Goal: Task Accomplishment & Management: Manage account settings

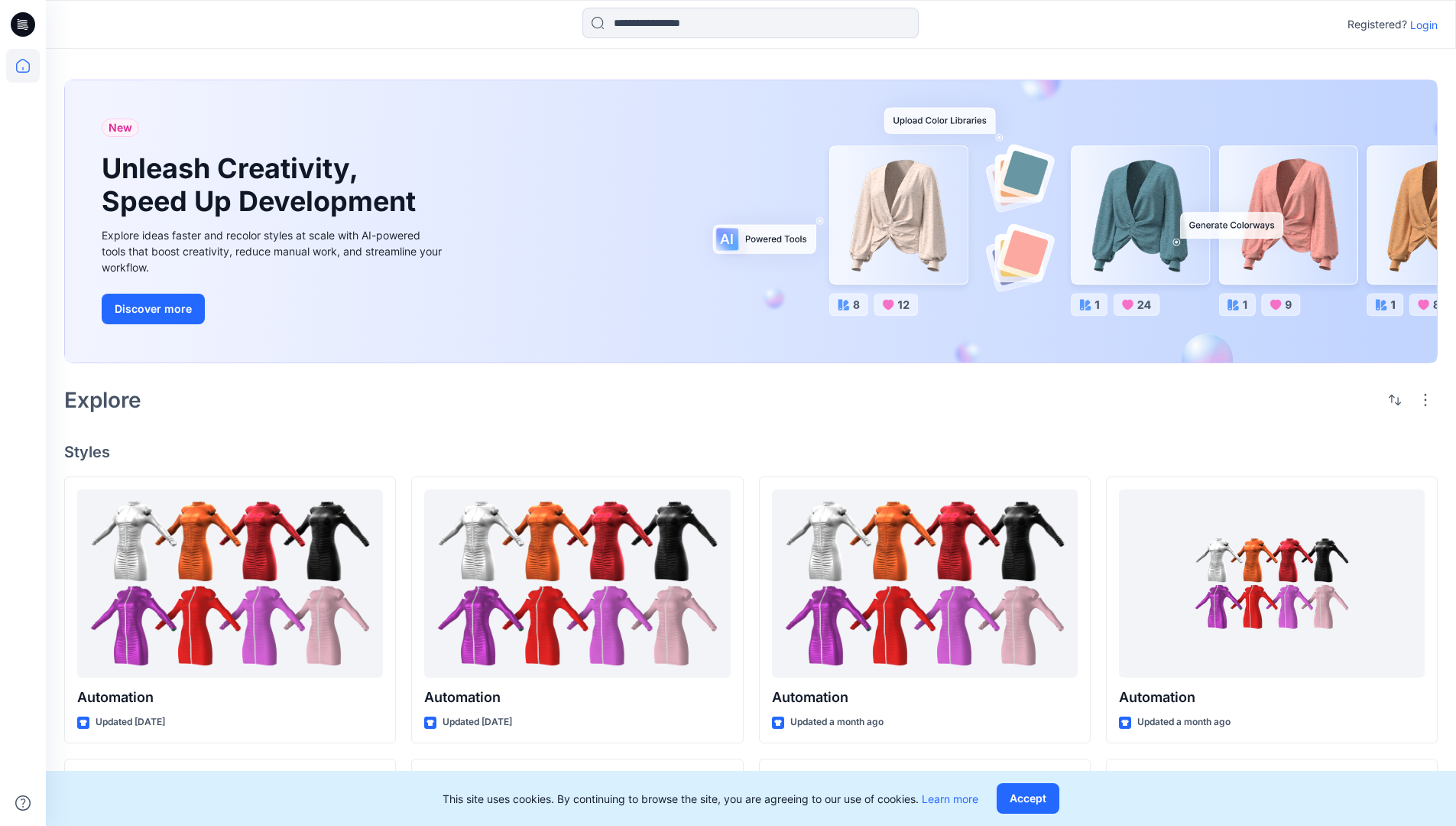
click at [1420, 25] on p "Login" at bounding box center [1424, 25] width 27 height 16
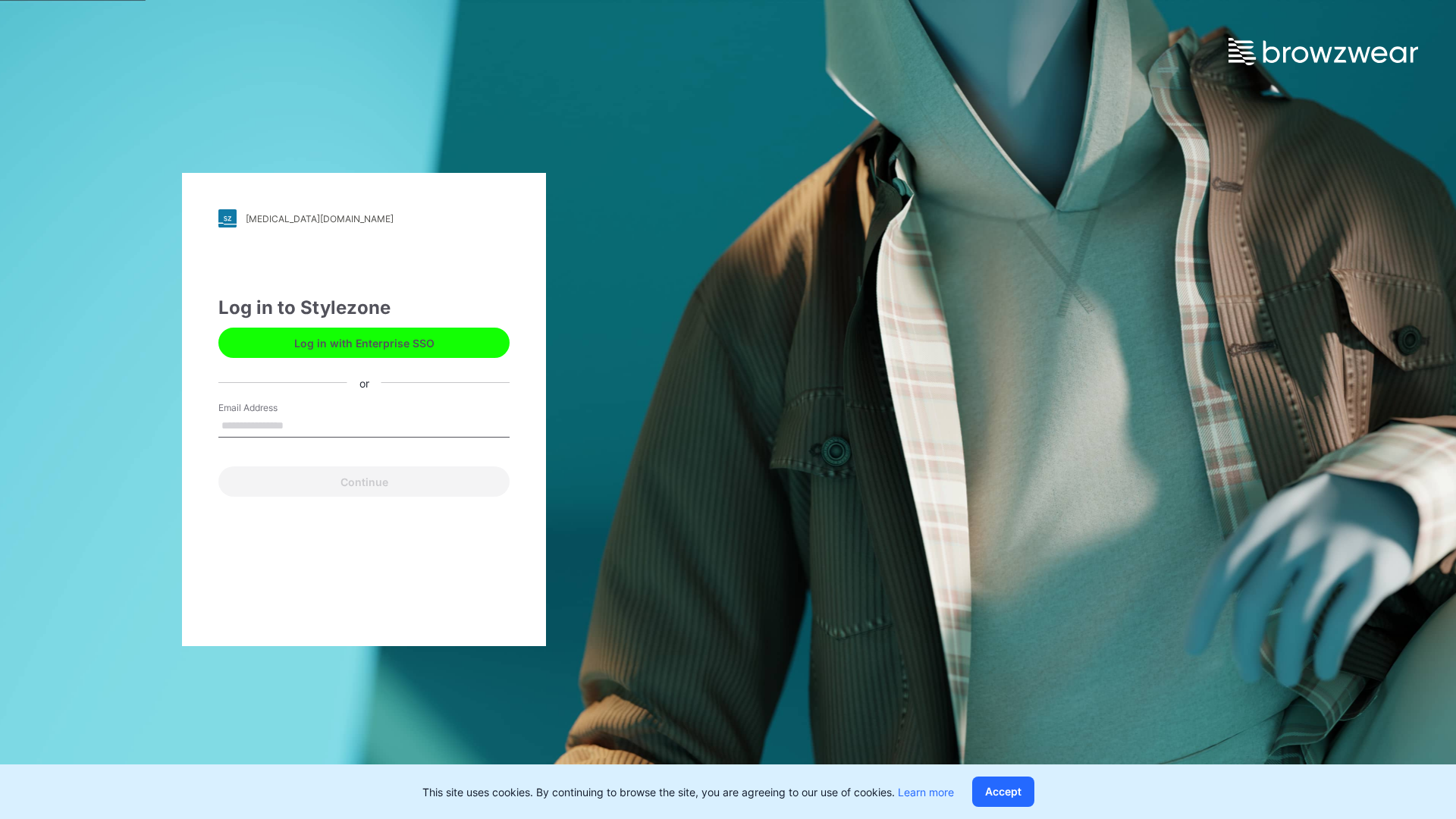
click at [299, 425] on input "Email Address" at bounding box center [364, 425] width 291 height 23
type input "**********"
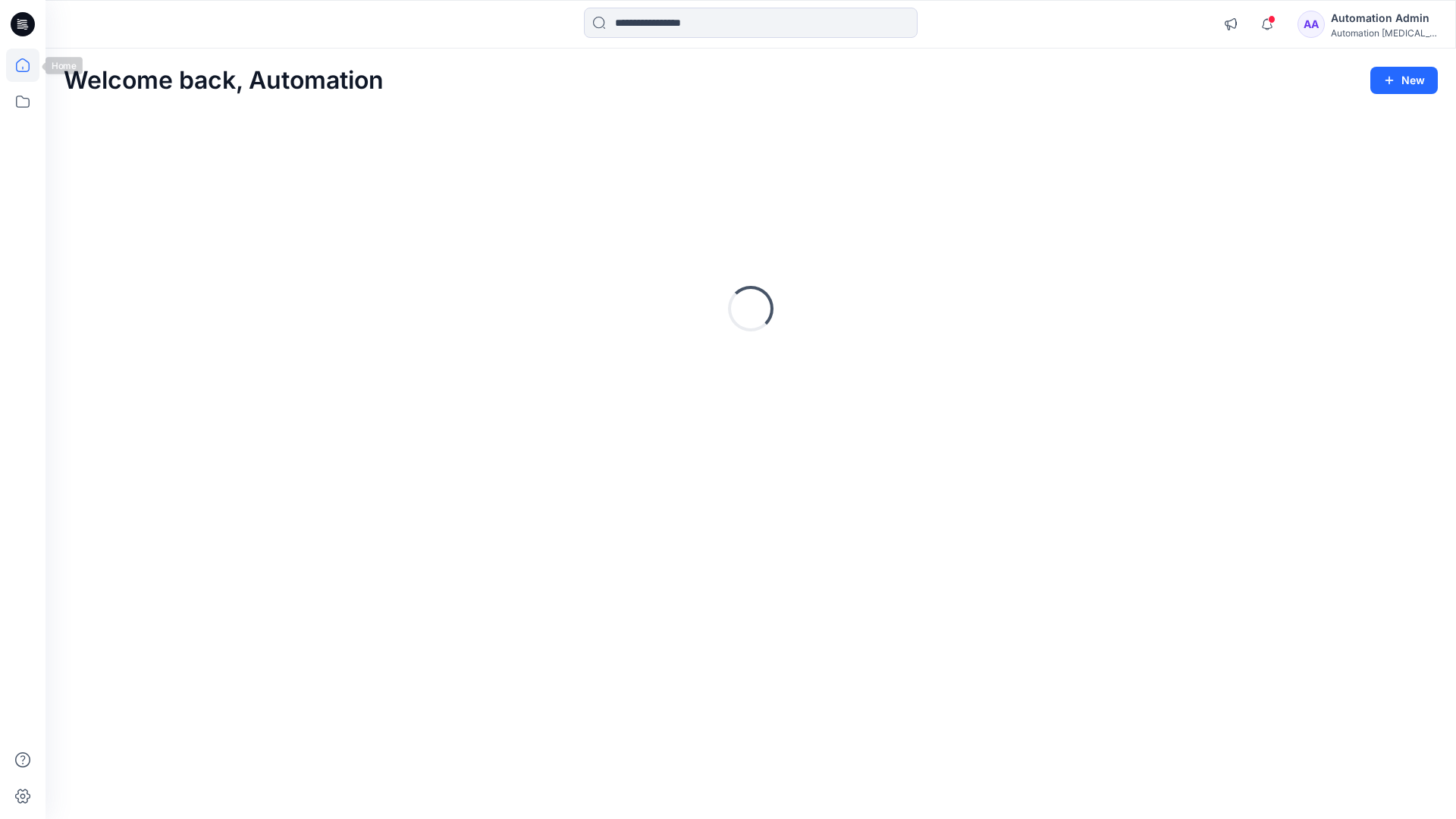
click at [29, 66] on icon at bounding box center [23, 65] width 13 height 13
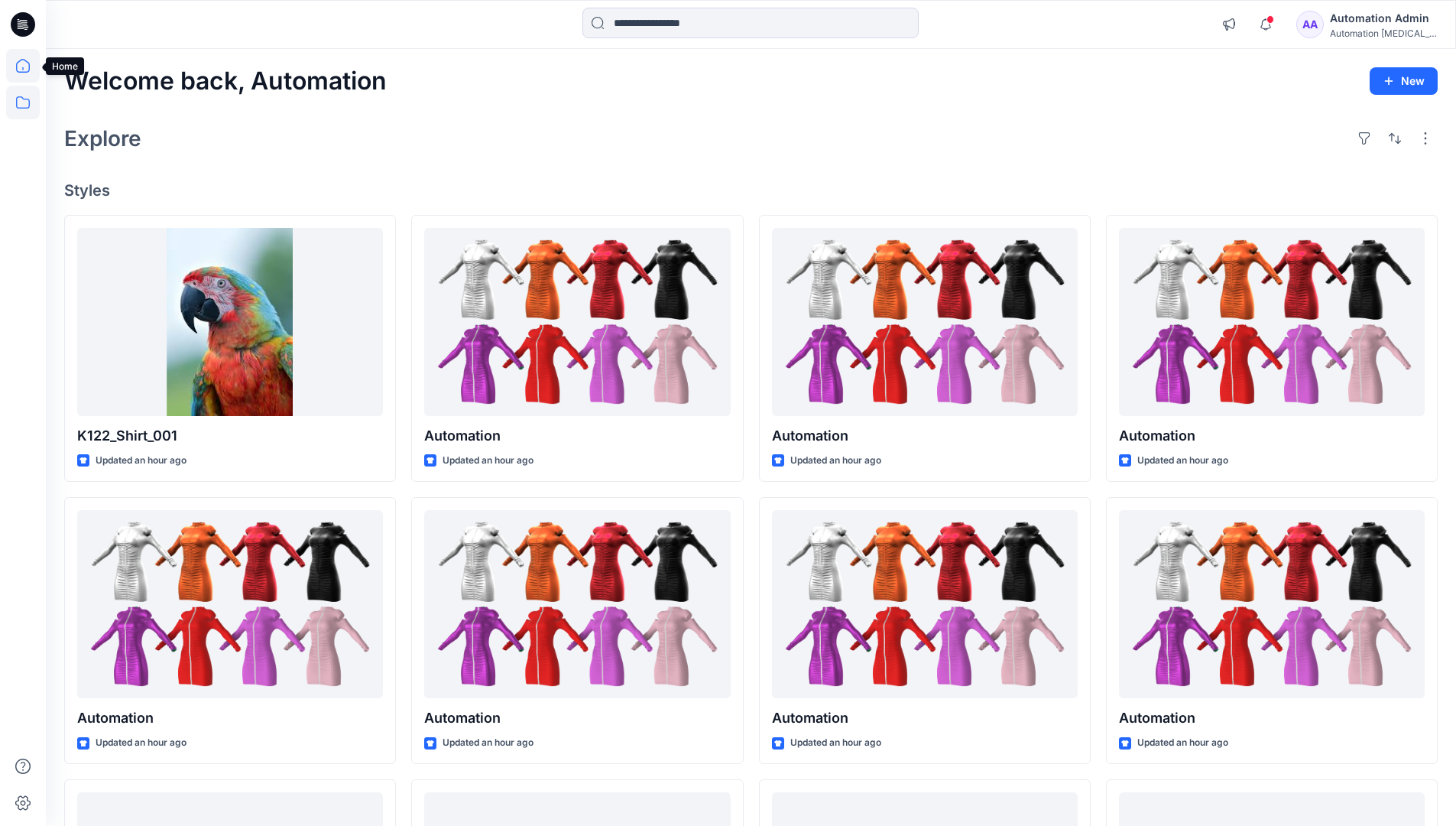
click at [21, 103] on icon at bounding box center [23, 103] width 34 height 34
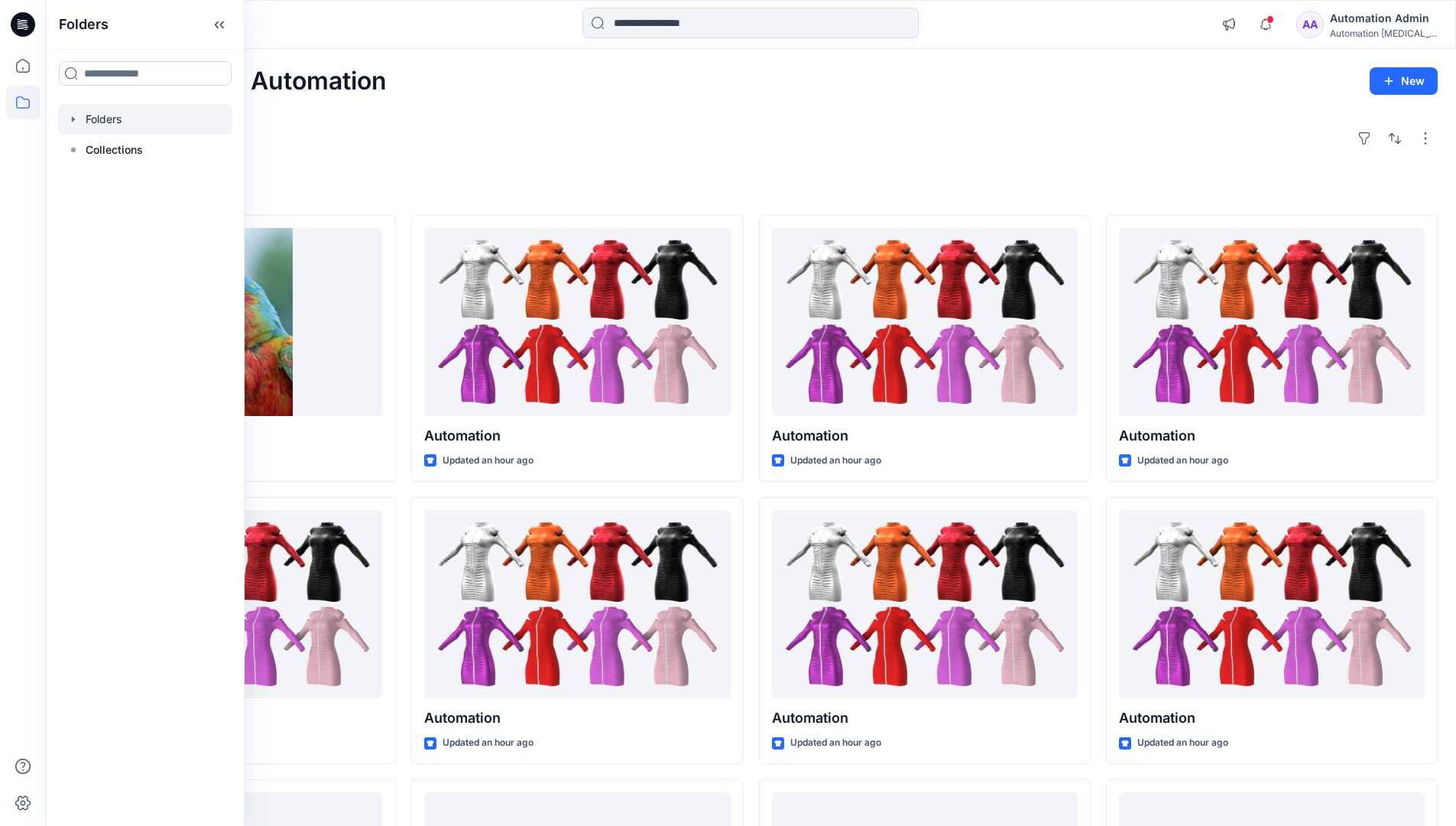
click at [124, 117] on div at bounding box center [146, 120] width 175 height 31
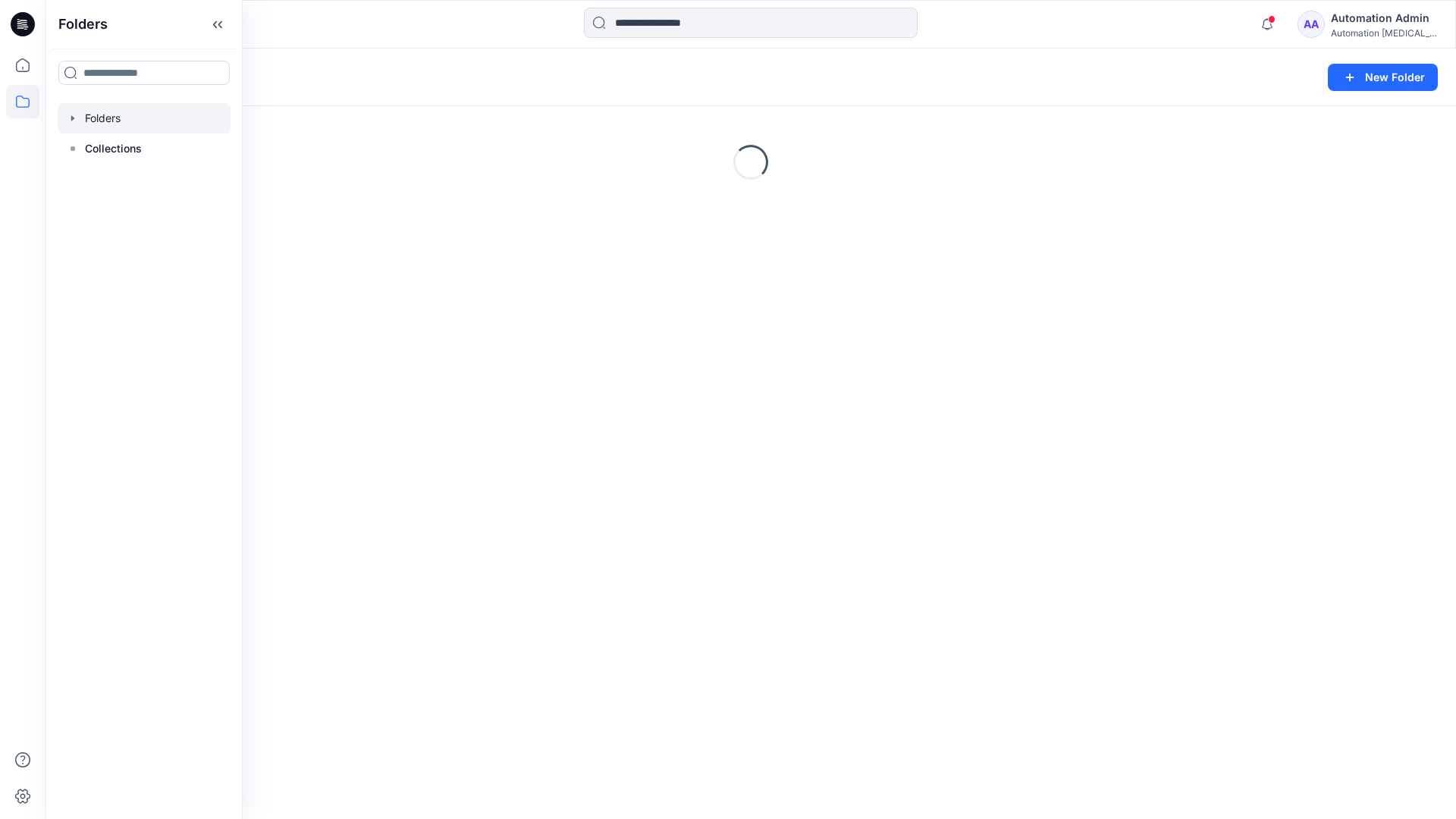
click at [882, 446] on div "Folders New Folder Loading..." at bounding box center [750, 434] width 1411 height 770
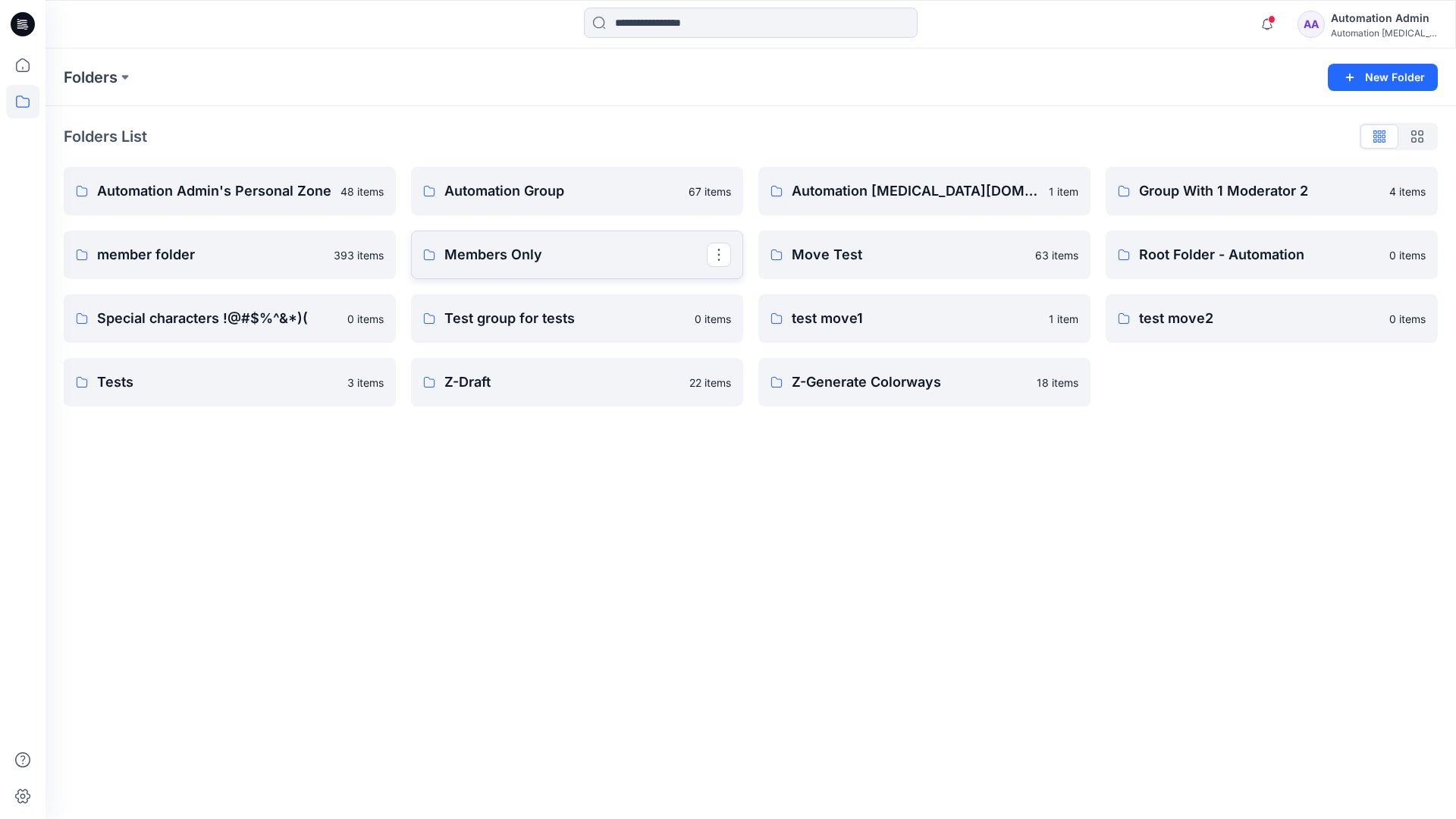
click at [579, 266] on link "Members Only" at bounding box center [577, 255] width 332 height 49
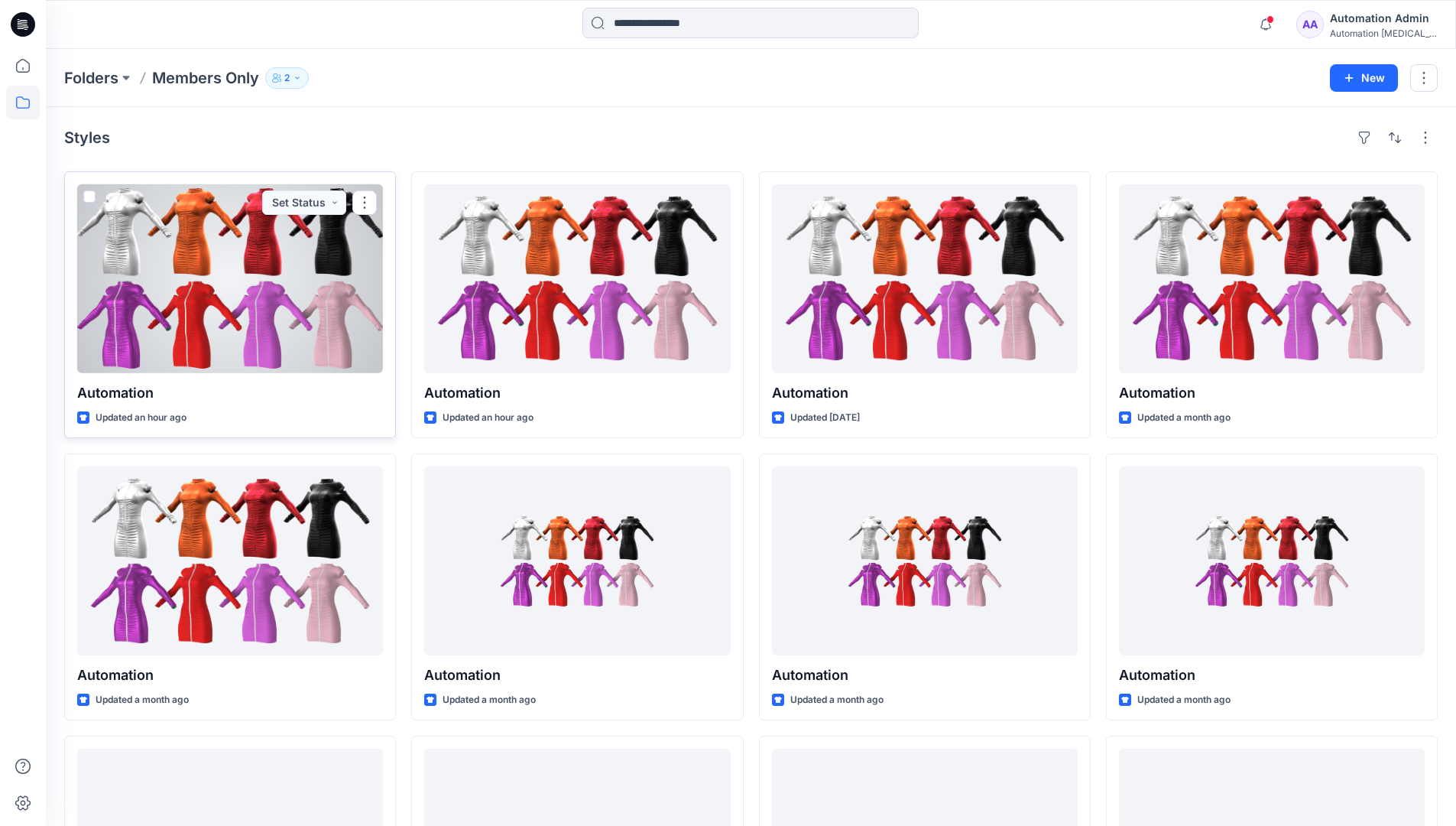
click at [88, 197] on span at bounding box center [89, 196] width 12 height 12
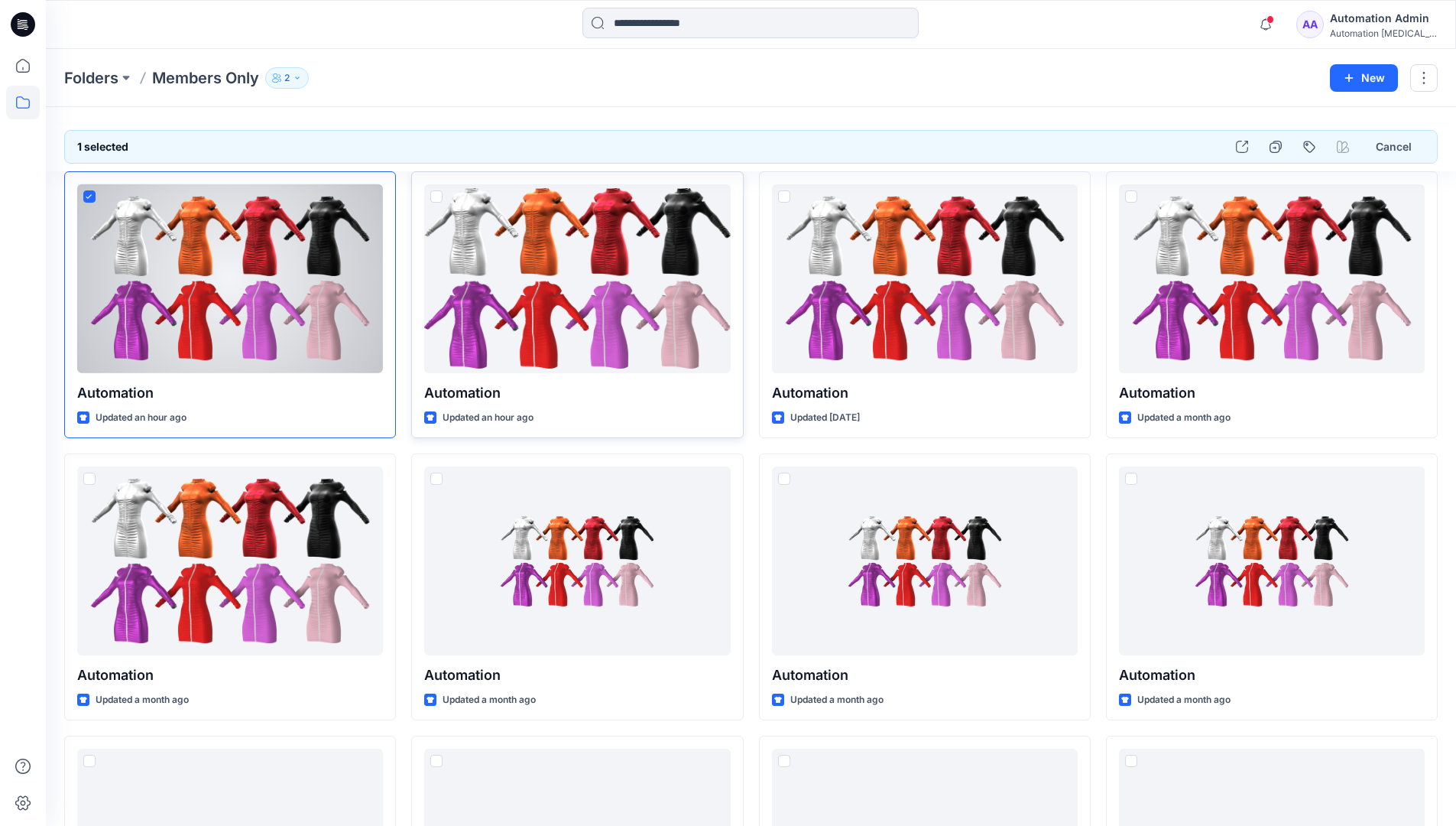
click at [436, 195] on span at bounding box center [437, 196] width 12 height 12
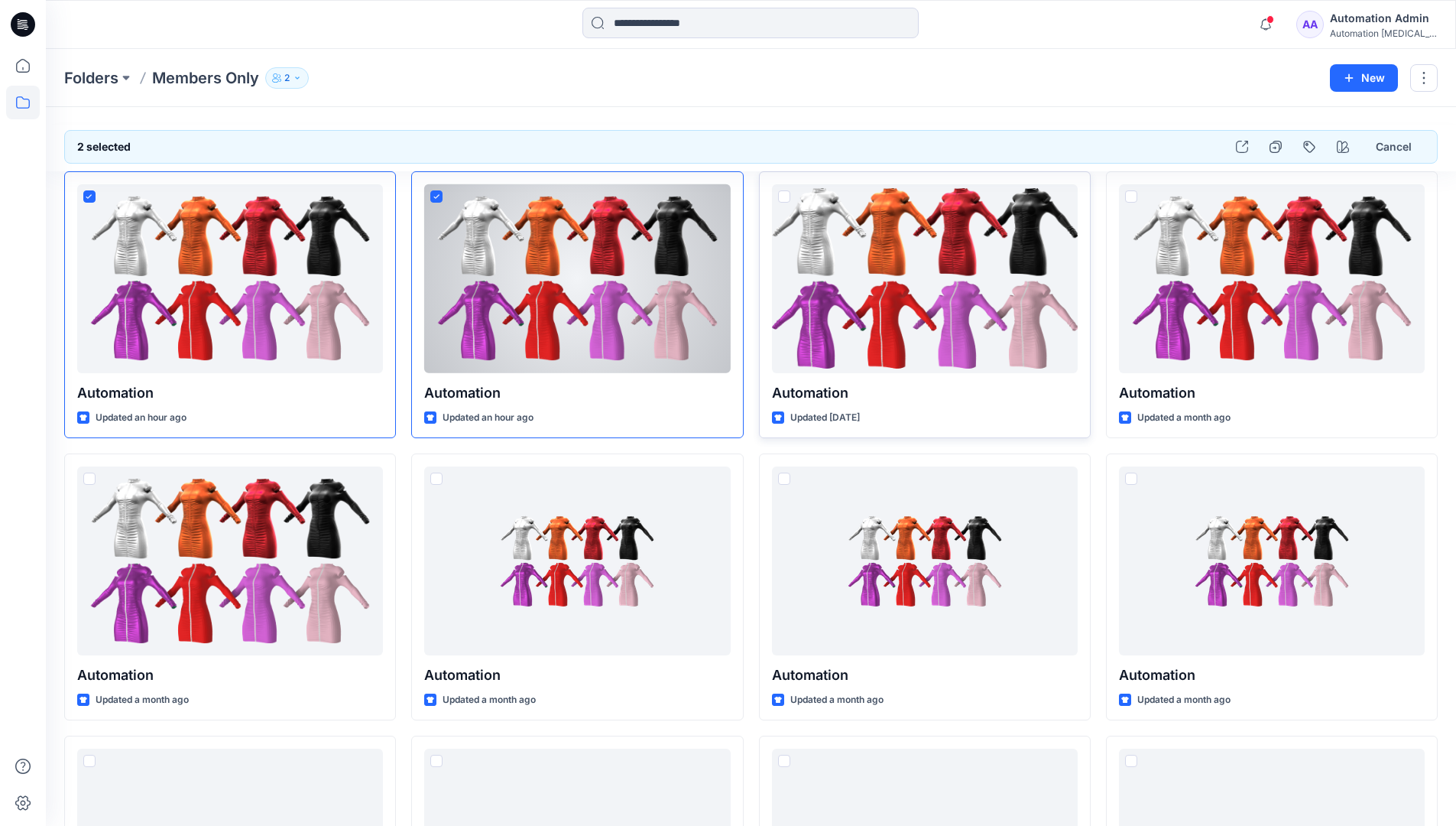
click at [787, 197] on span at bounding box center [784, 196] width 12 height 12
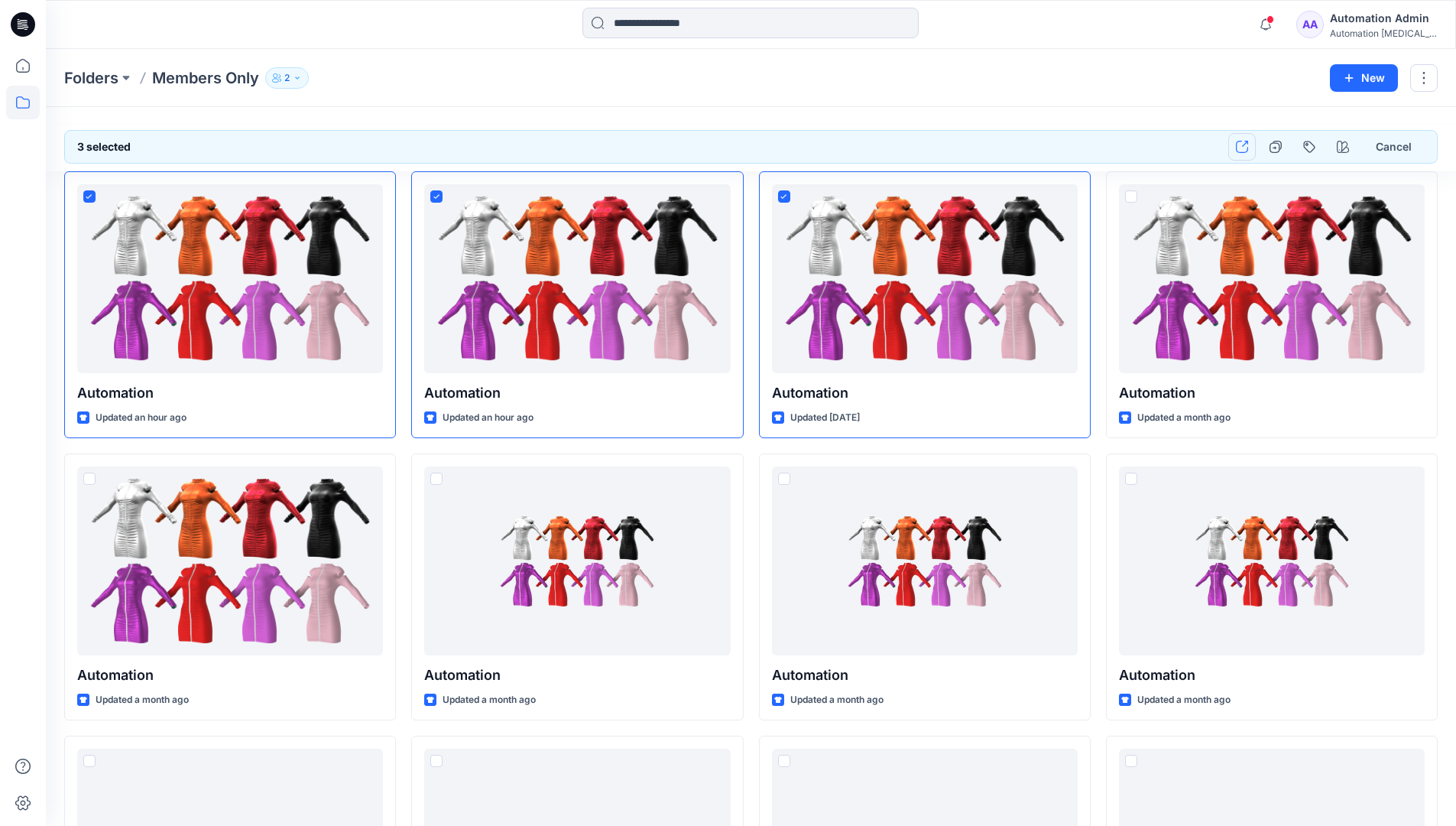
click at [1242, 147] on icon "button" at bounding box center [1242, 147] width 12 height 12
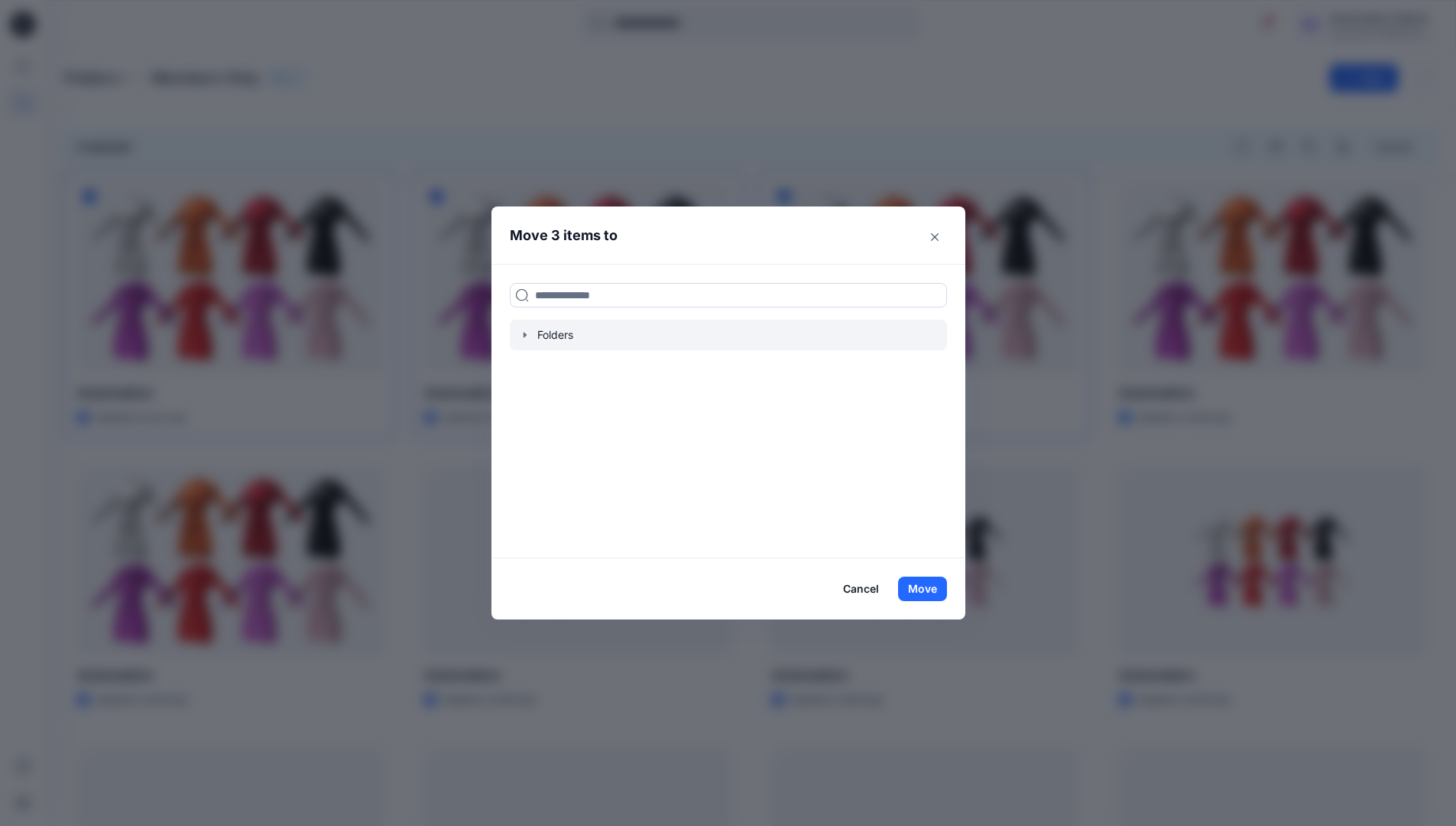
click at [527, 337] on icon "button" at bounding box center [525, 335] width 12 height 12
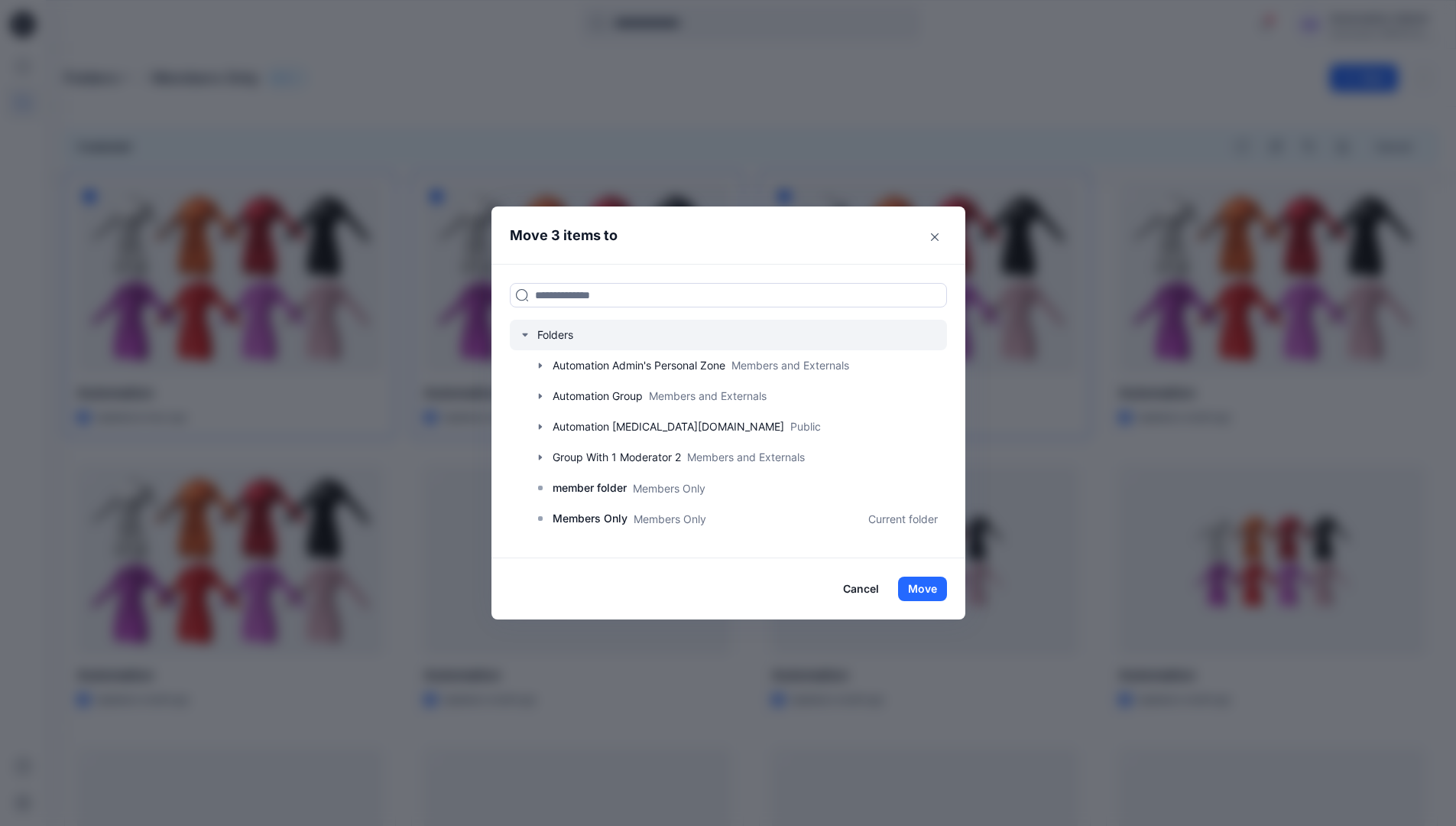
scroll to position [270, 0]
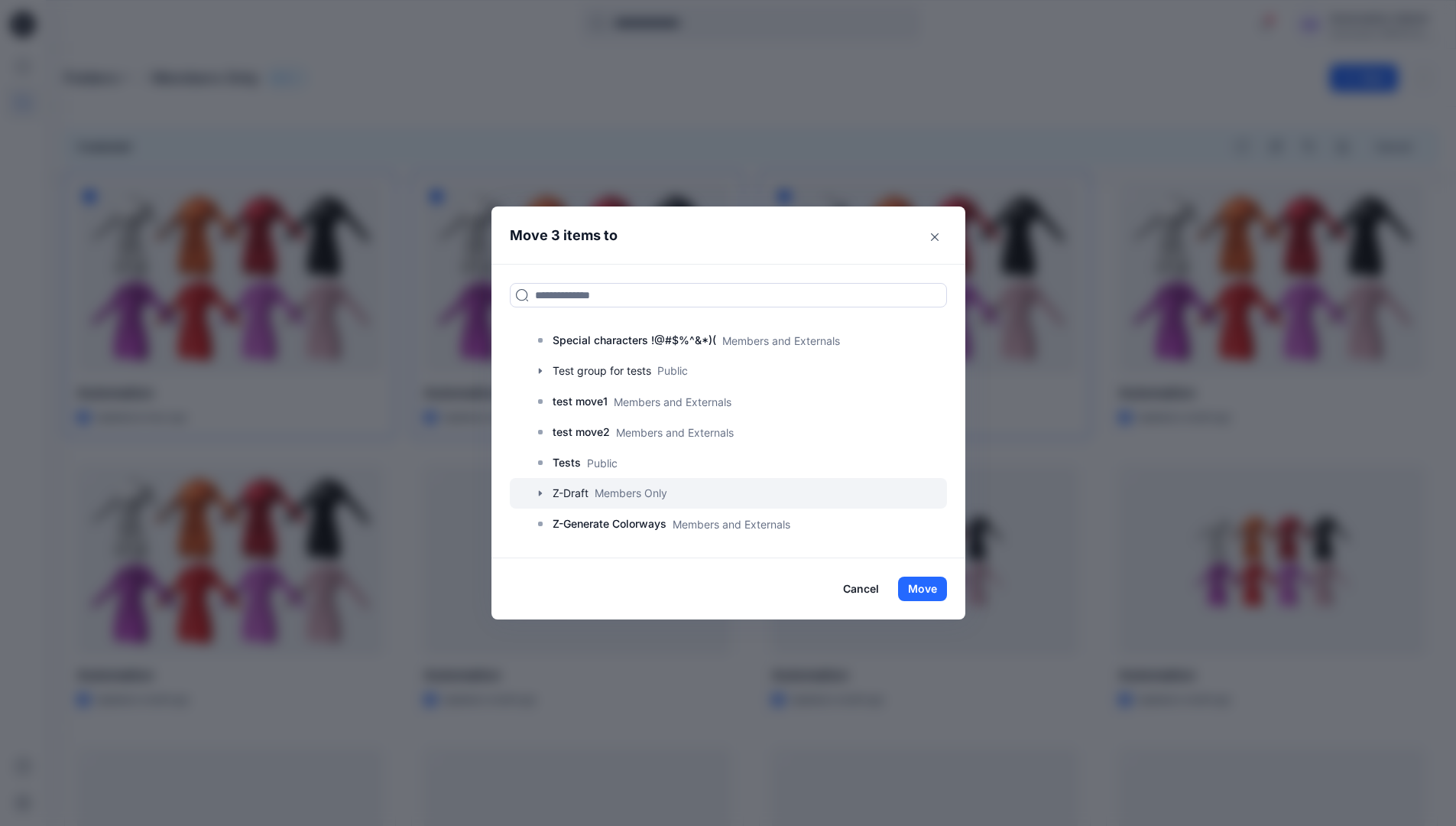
click at [581, 494] on div at bounding box center [728, 493] width 438 height 31
click at [923, 588] on button "Move" at bounding box center [923, 589] width 49 height 25
click at [92, 80] on p "Folders" at bounding box center [92, 77] width 54 height 21
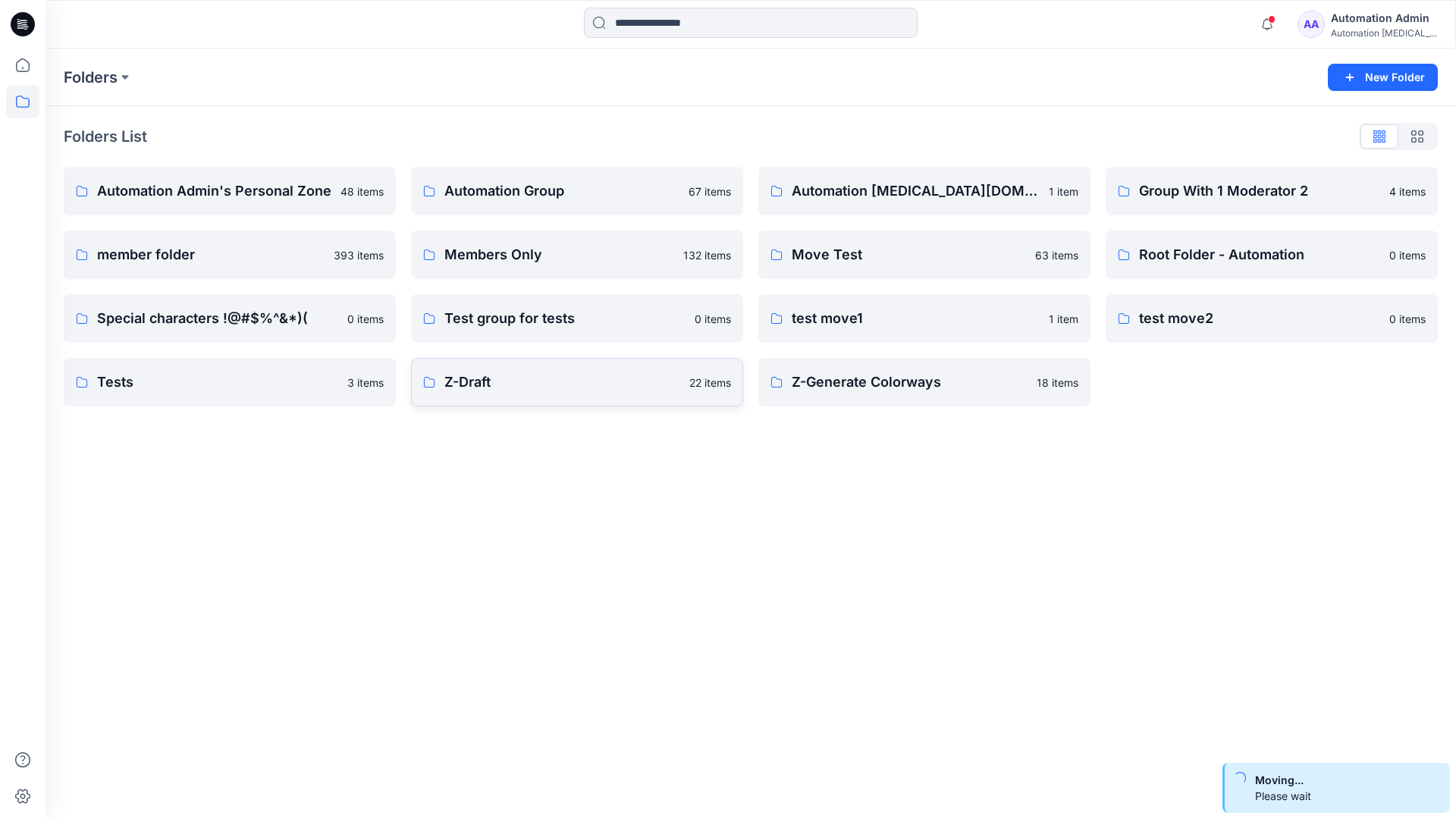
click at [596, 390] on p "Z-Draft" at bounding box center [562, 382] width 236 height 21
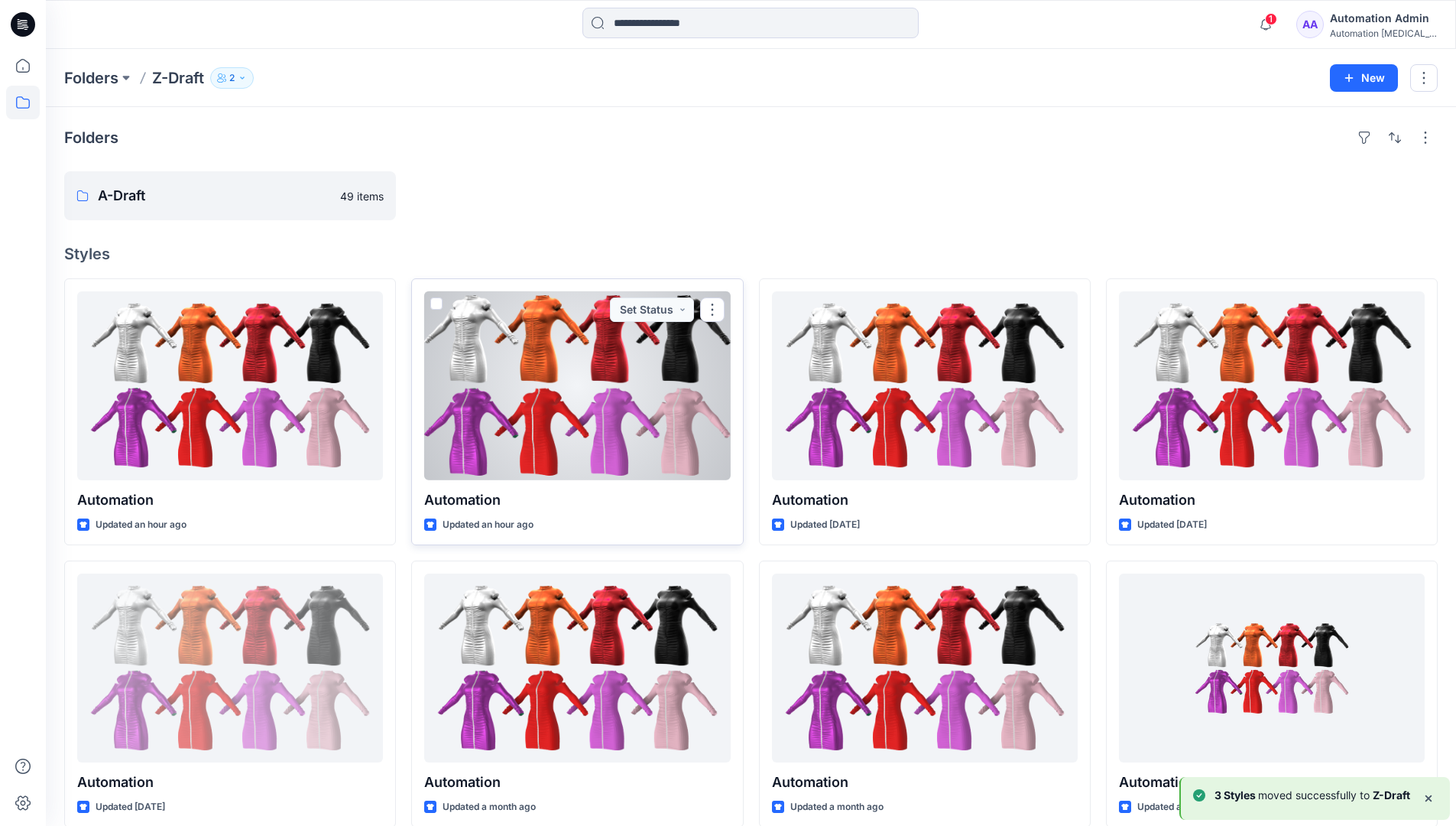
click at [436, 299] on span at bounding box center [437, 304] width 12 height 12
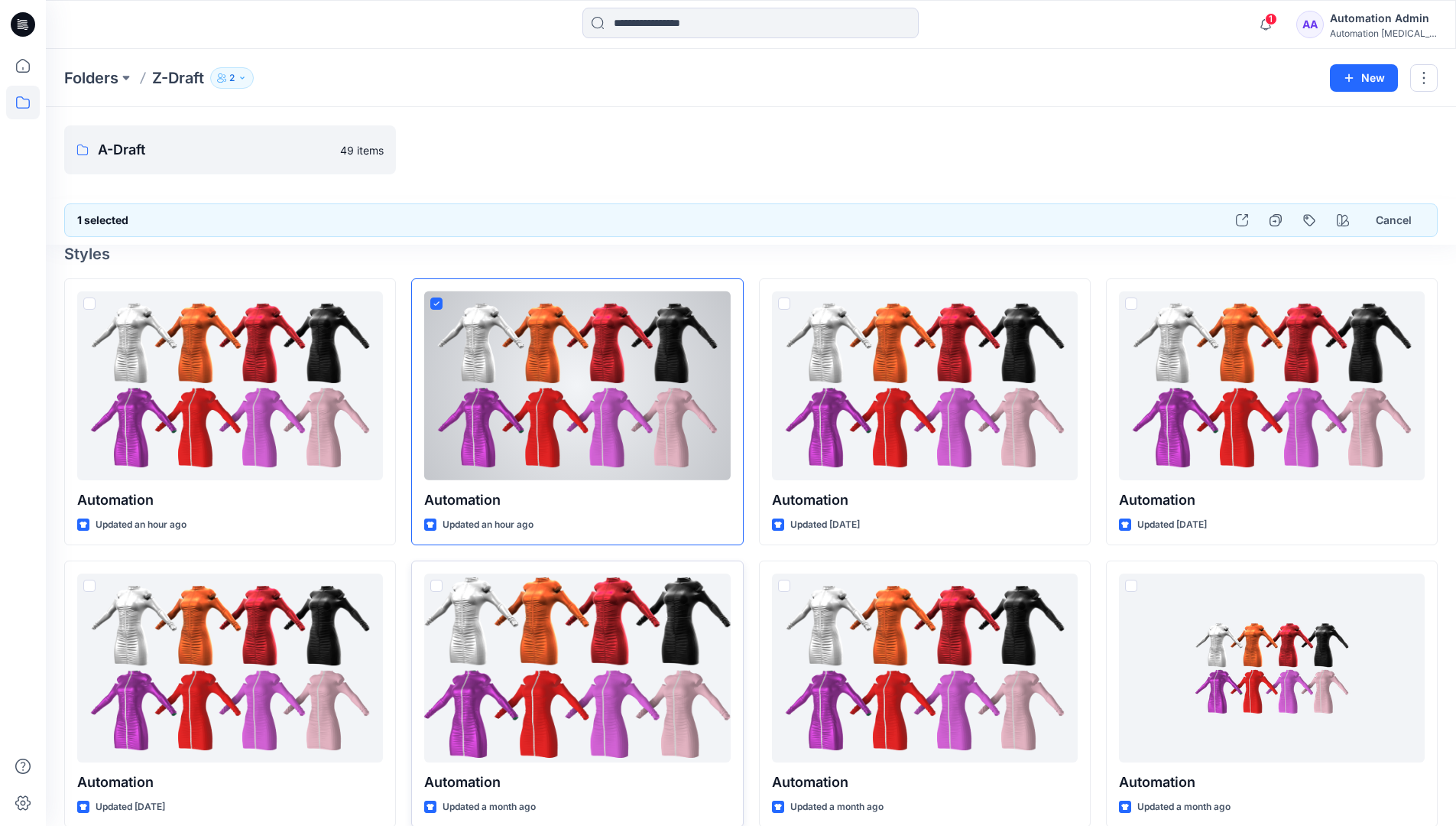
click at [438, 588] on span at bounding box center [437, 585] width 12 height 12
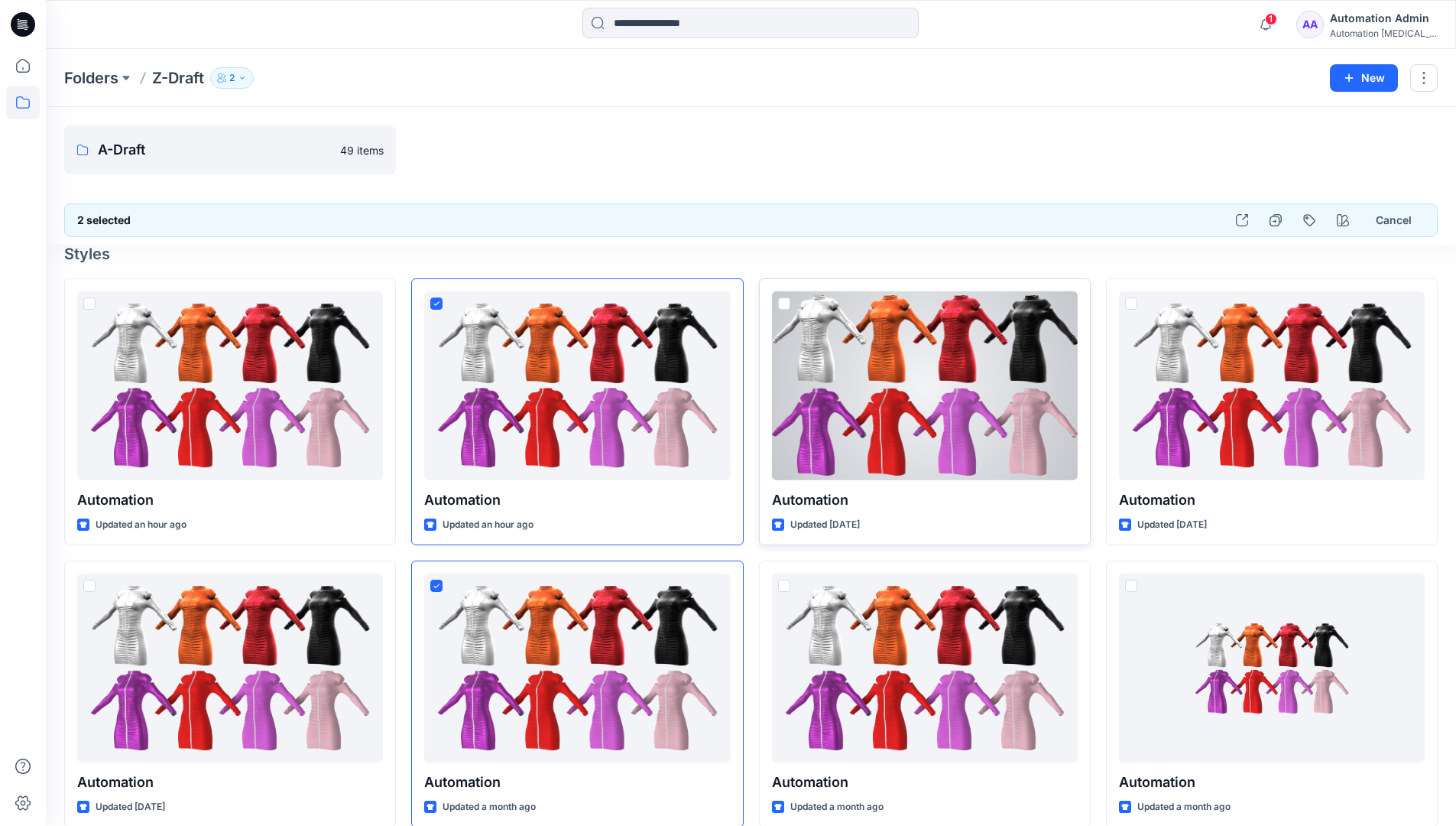
click at [782, 306] on span at bounding box center [784, 304] width 12 height 12
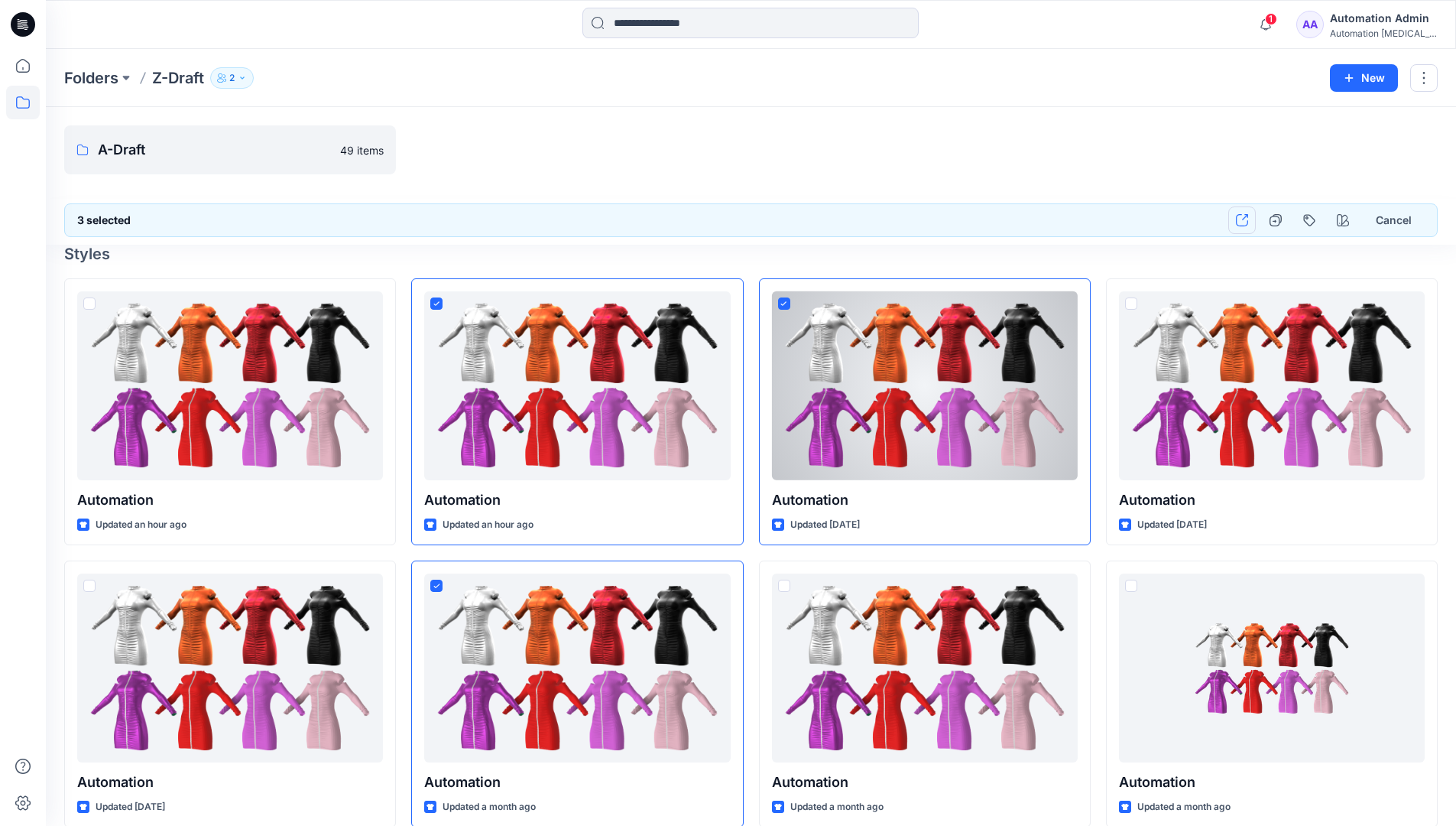
click at [1243, 221] on icon "button" at bounding box center [1242, 220] width 12 height 12
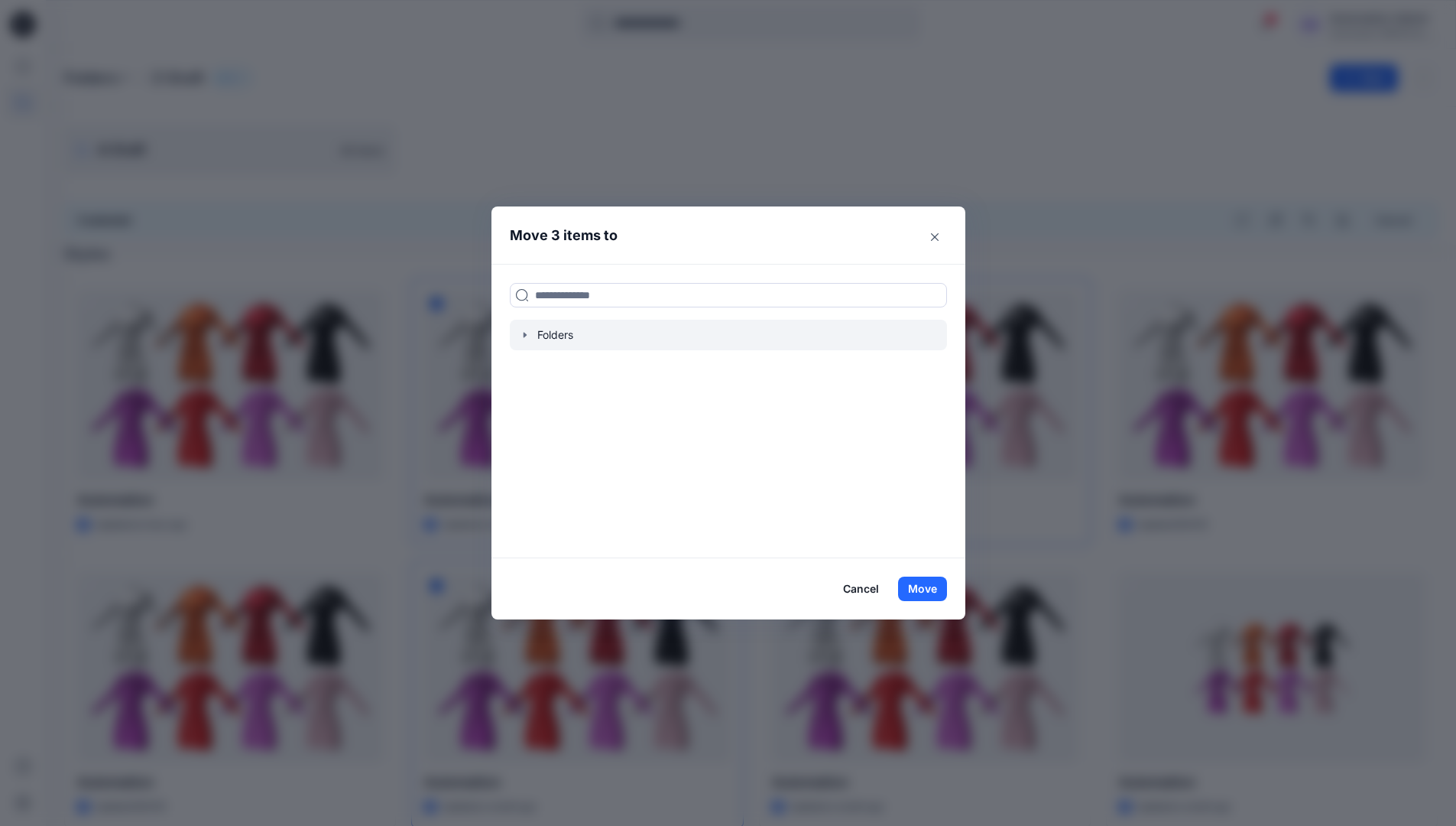
click at [526, 336] on icon "button" at bounding box center [525, 334] width 3 height 5
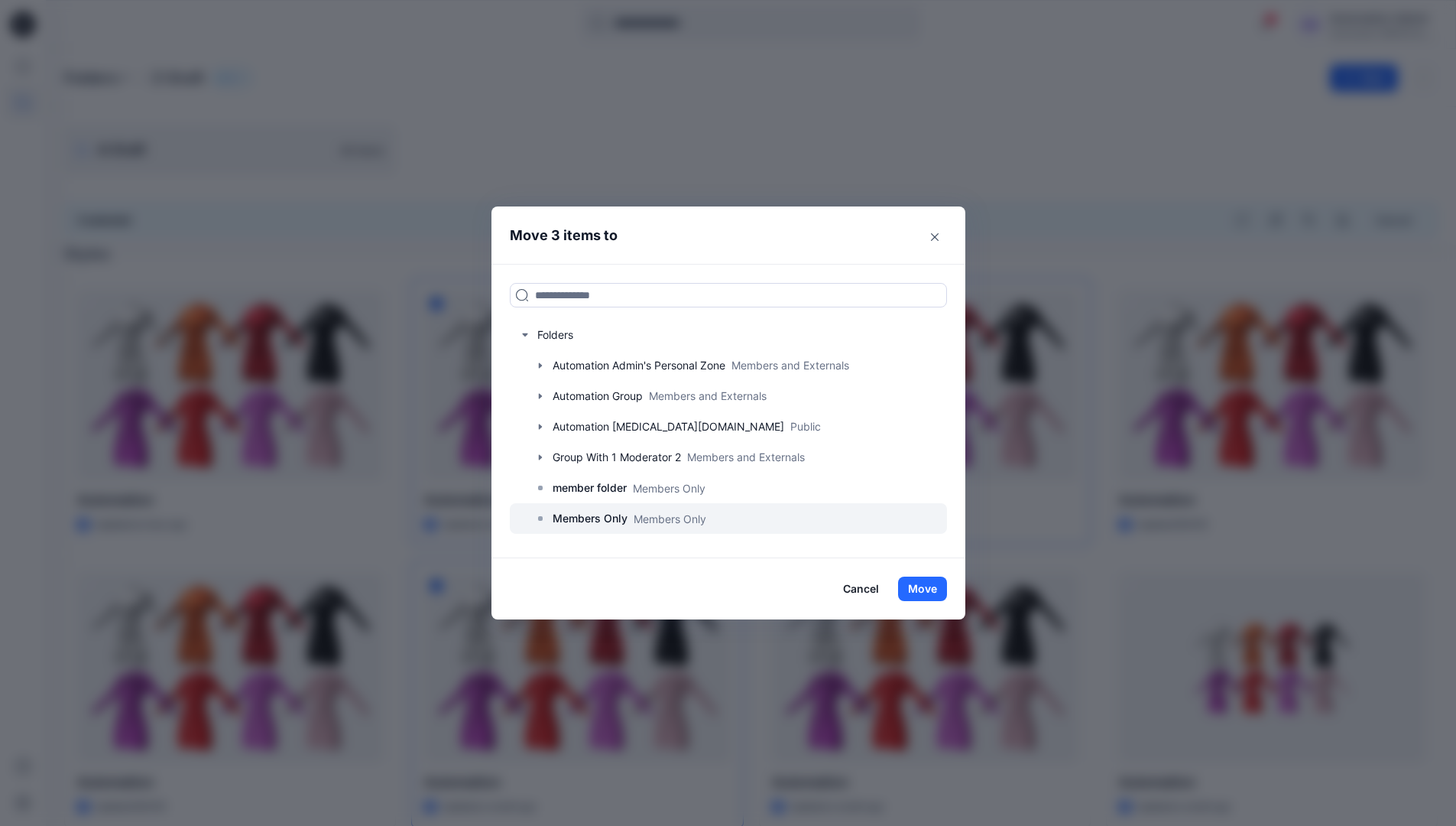
click at [594, 516] on p "Members Only" at bounding box center [590, 518] width 75 height 19
click at [927, 588] on button "Move" at bounding box center [923, 589] width 49 height 25
click at [1356, 26] on div "Automation Admin" at bounding box center [1383, 19] width 107 height 19
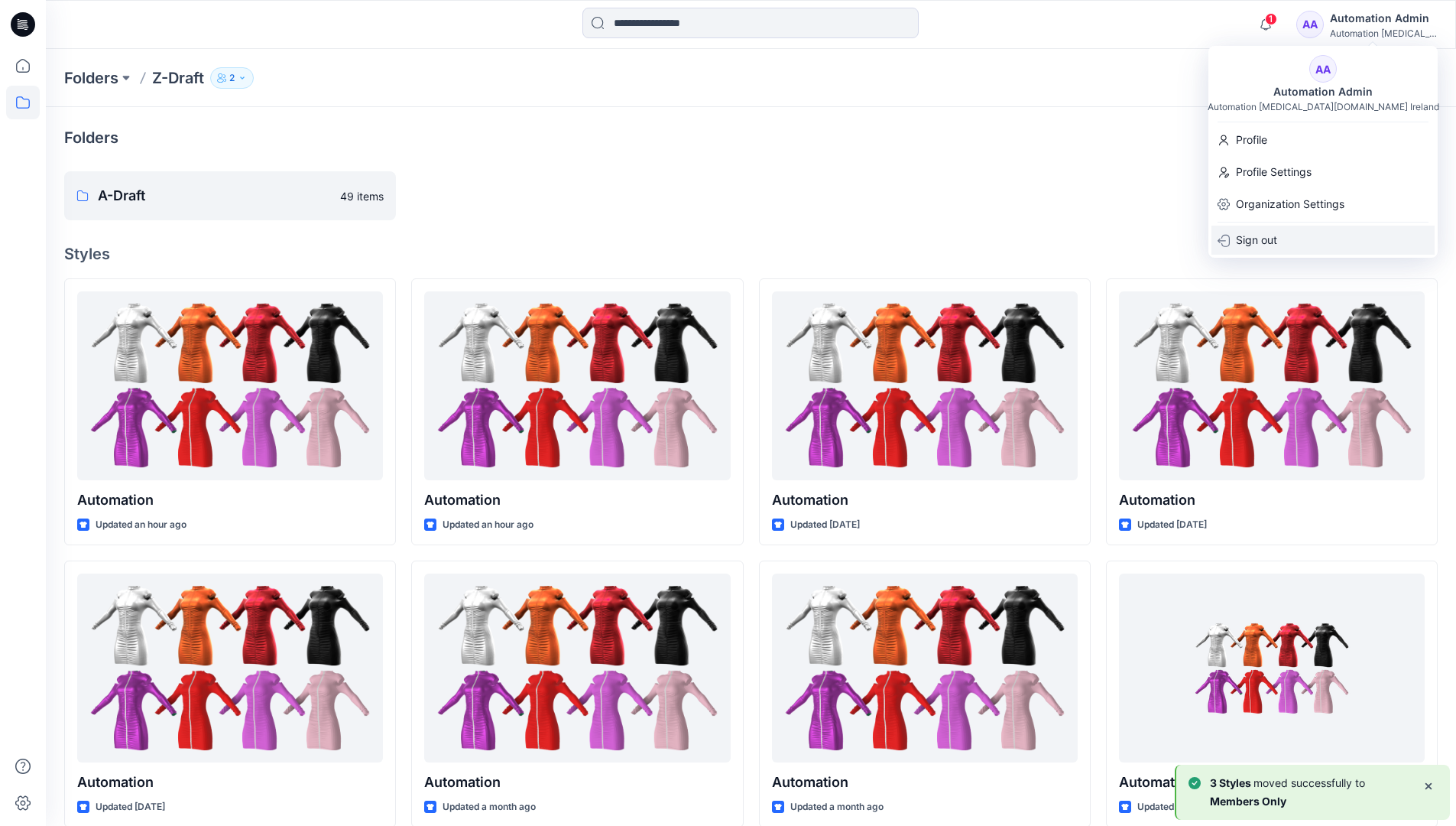
click at [1265, 233] on p "Sign out" at bounding box center [1257, 240] width 42 height 29
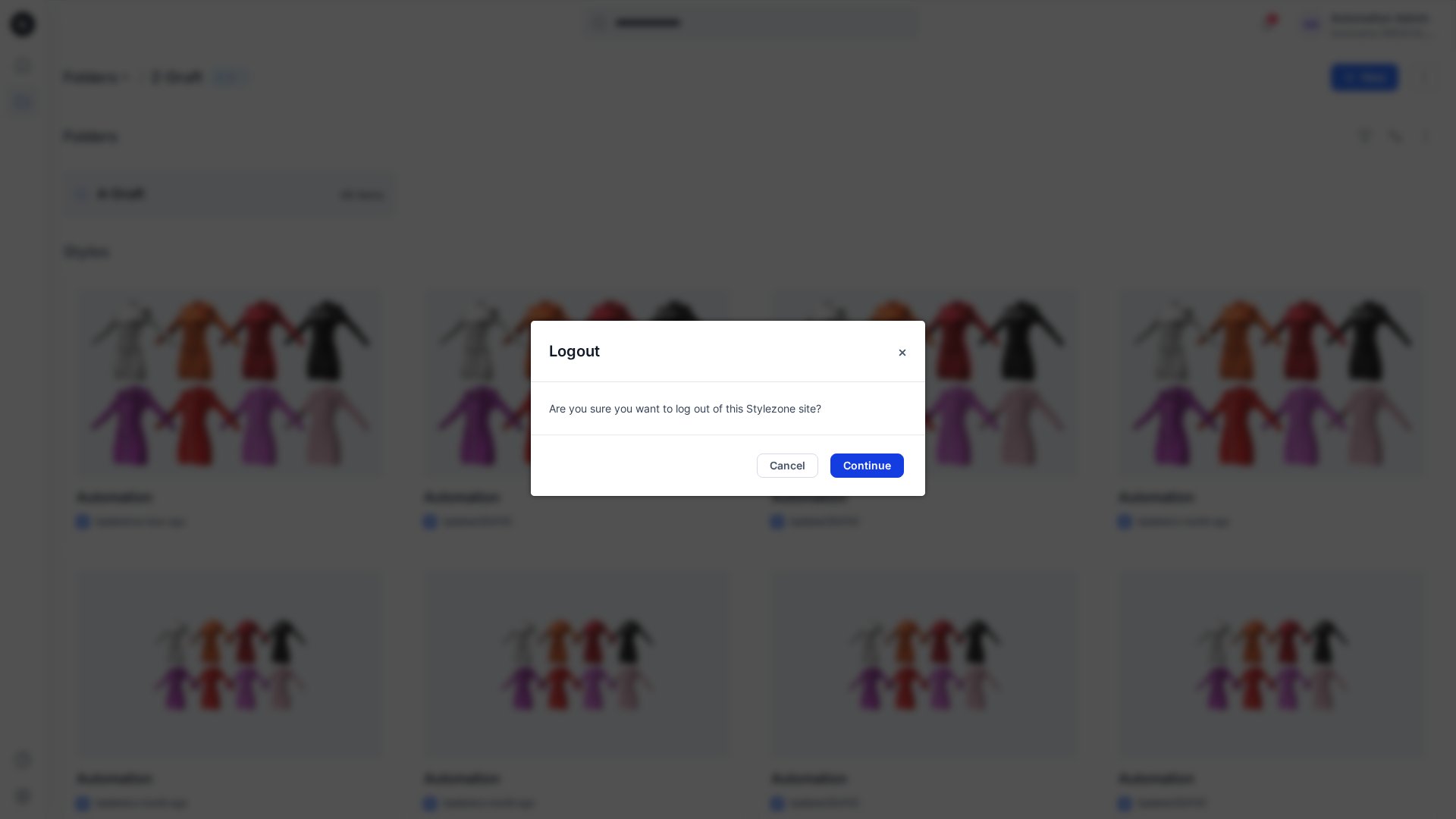
click at [858, 464] on button "Continue" at bounding box center [866, 465] width 73 height 24
